Goal: Understand process/instructions: Learn how to perform a task or action

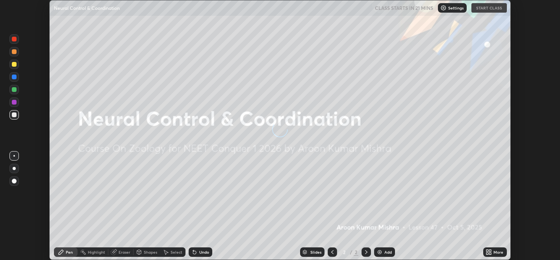
scroll to position [259, 560]
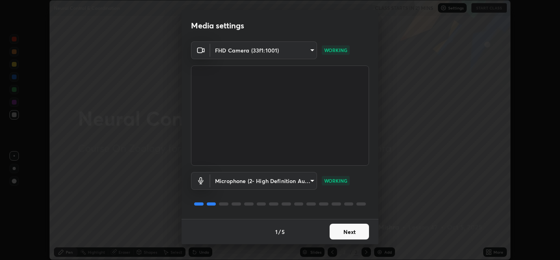
click at [353, 231] on button "Next" at bounding box center [349, 231] width 39 height 16
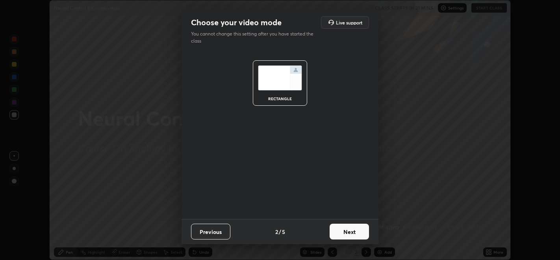
click at [359, 229] on button "Next" at bounding box center [349, 231] width 39 height 16
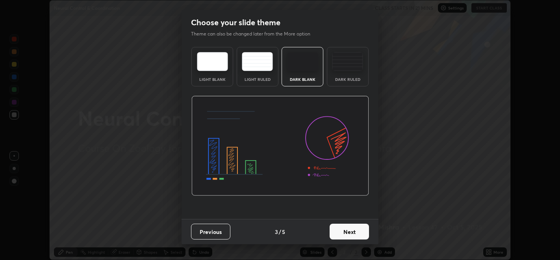
click at [358, 232] on button "Next" at bounding box center [349, 231] width 39 height 16
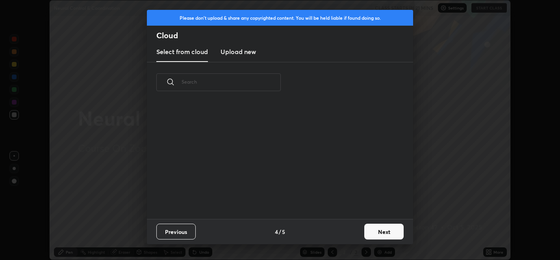
scroll to position [116, 253]
click at [380, 231] on button "Next" at bounding box center [384, 231] width 39 height 16
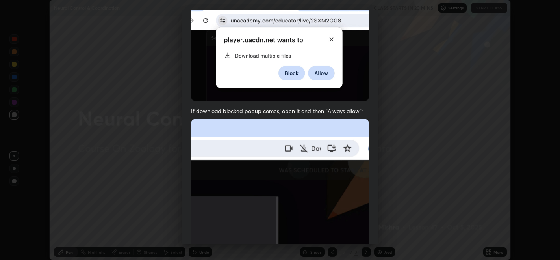
scroll to position [160, 0]
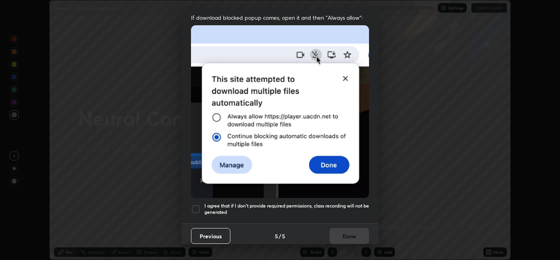
click at [195, 204] on div at bounding box center [195, 208] width 9 height 9
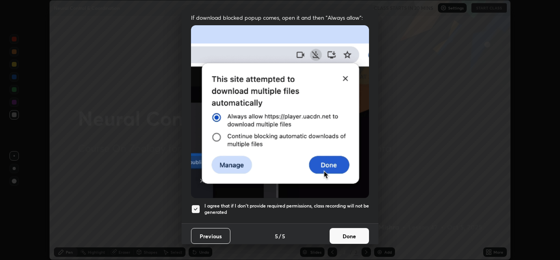
click at [357, 231] on button "Done" at bounding box center [349, 236] width 39 height 16
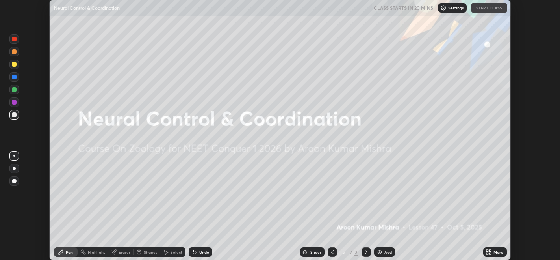
click at [487, 8] on div "CLASS STARTS IN 20 MINS Settings START CLASS" at bounding box center [440, 7] width 133 height 9
click at [485, 7] on div "CLASS STARTS IN 20 MINS Settings START CLASS" at bounding box center [440, 7] width 133 height 9
click at [553, 107] on div "Setting up your live class" at bounding box center [280, 130] width 560 height 260
